Goal: Find specific page/section: Find specific page/section

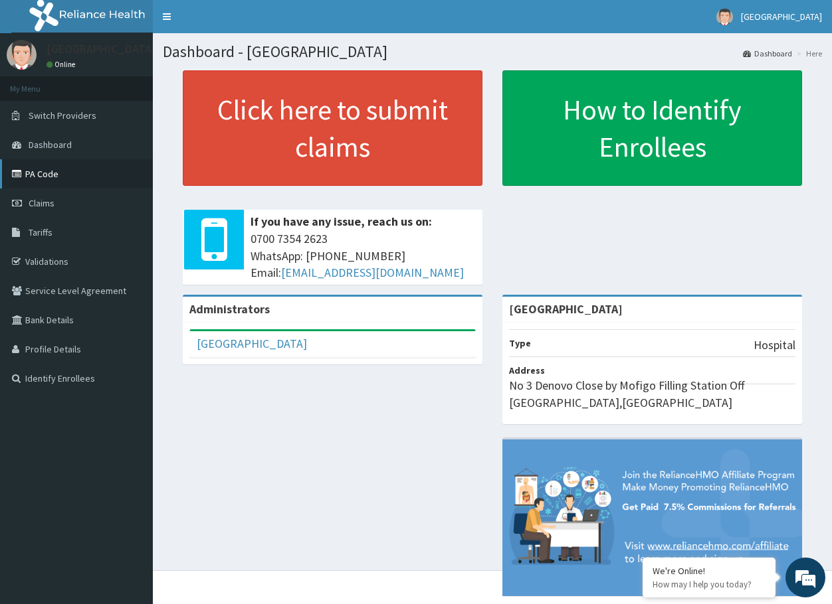
click at [50, 173] on link "PA Code" at bounding box center [76, 173] width 153 height 29
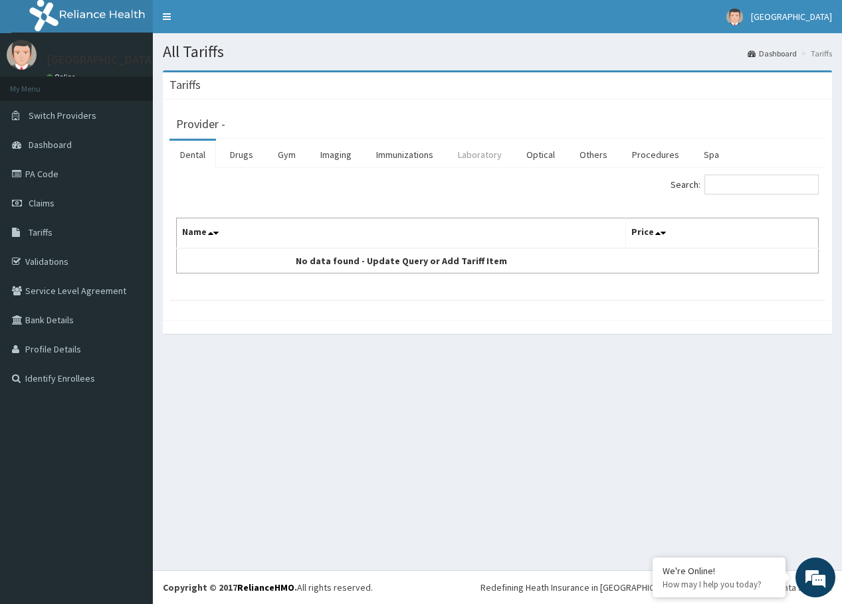
click at [478, 155] on link "Laboratory" at bounding box center [479, 155] width 65 height 28
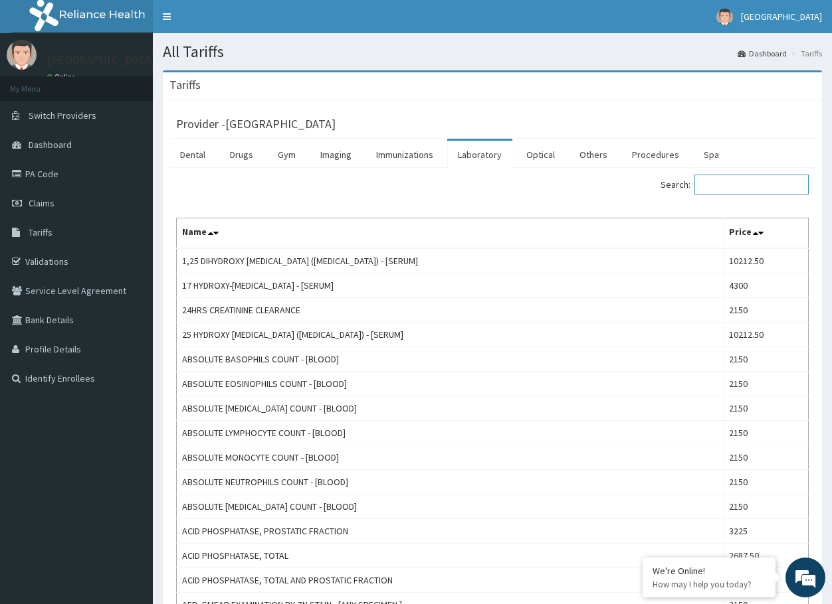
click at [767, 188] on input "Search:" at bounding box center [751, 185] width 114 height 20
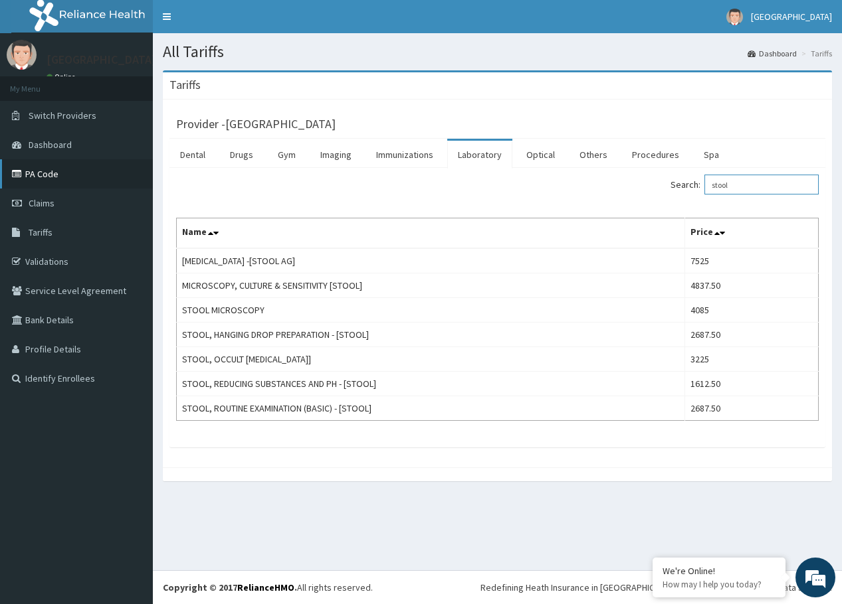
type input "stool"
click at [62, 183] on link "PA Code" at bounding box center [76, 173] width 153 height 29
